Goal: Find specific page/section: Find specific page/section

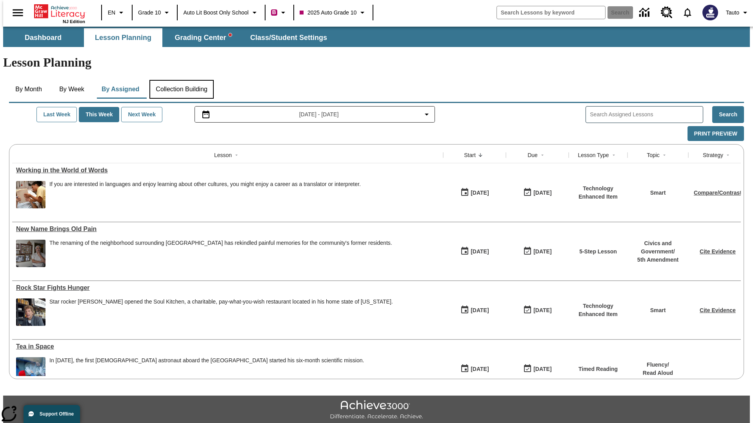
click at [181, 80] on button "Collection Building" at bounding box center [181, 89] width 64 height 19
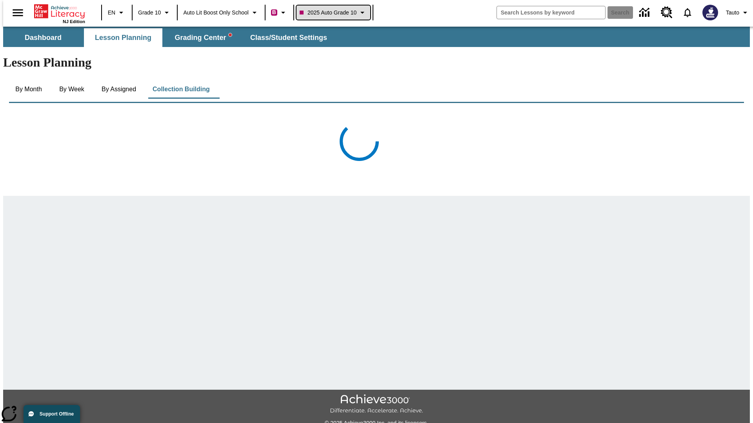
click at [334, 13] on span "2025 Auto Grade 10" at bounding box center [327, 13] width 57 height 8
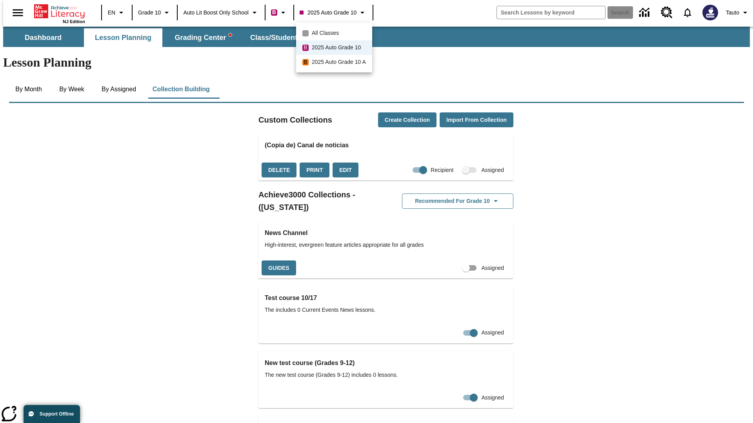
click at [335, 33] on span "All Classes" at bounding box center [325, 33] width 27 height 8
